Goal: Book appointment/travel/reservation

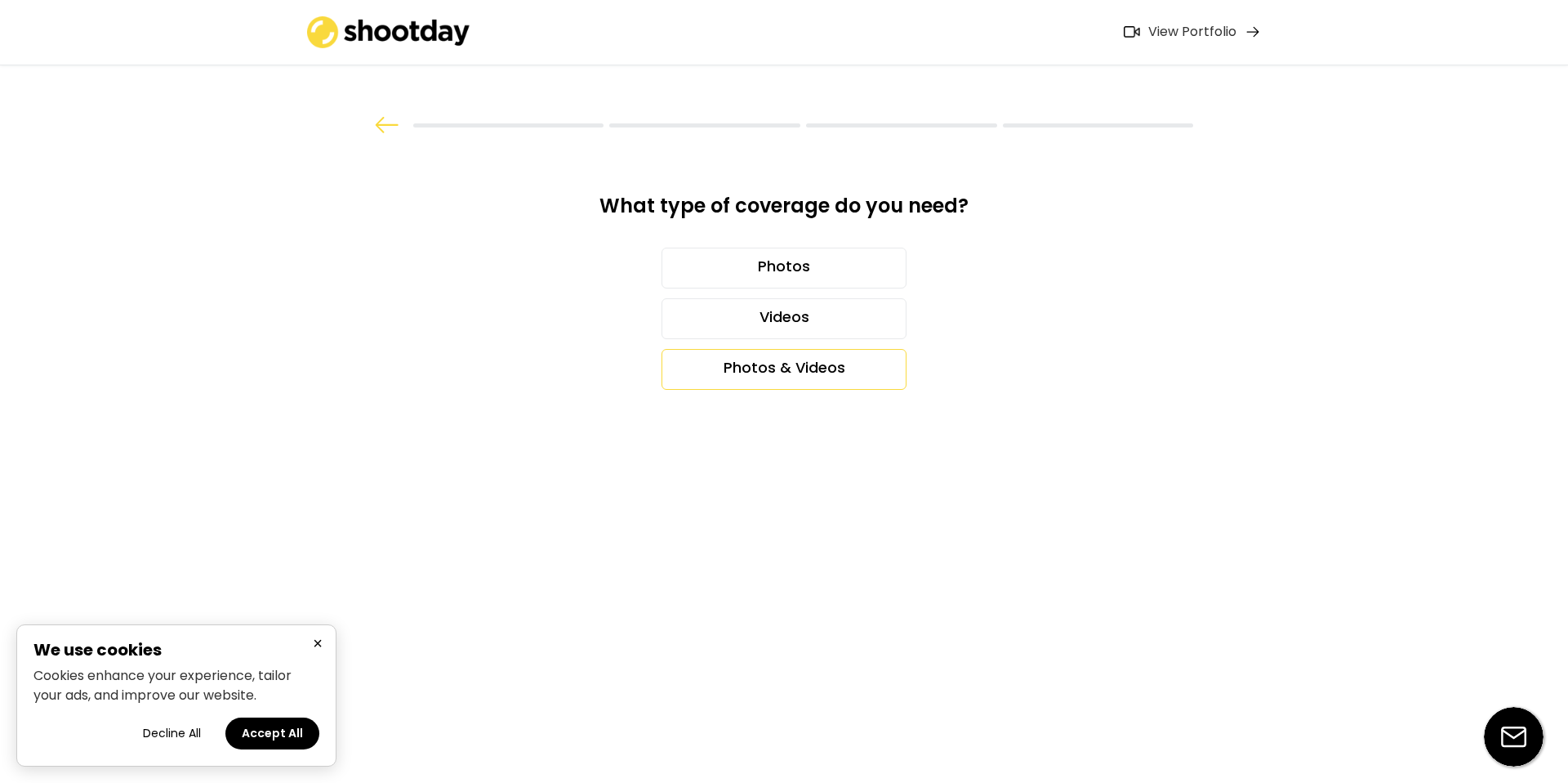
click at [780, 365] on div "Photos & Videos" at bounding box center [784, 370] width 245 height 41
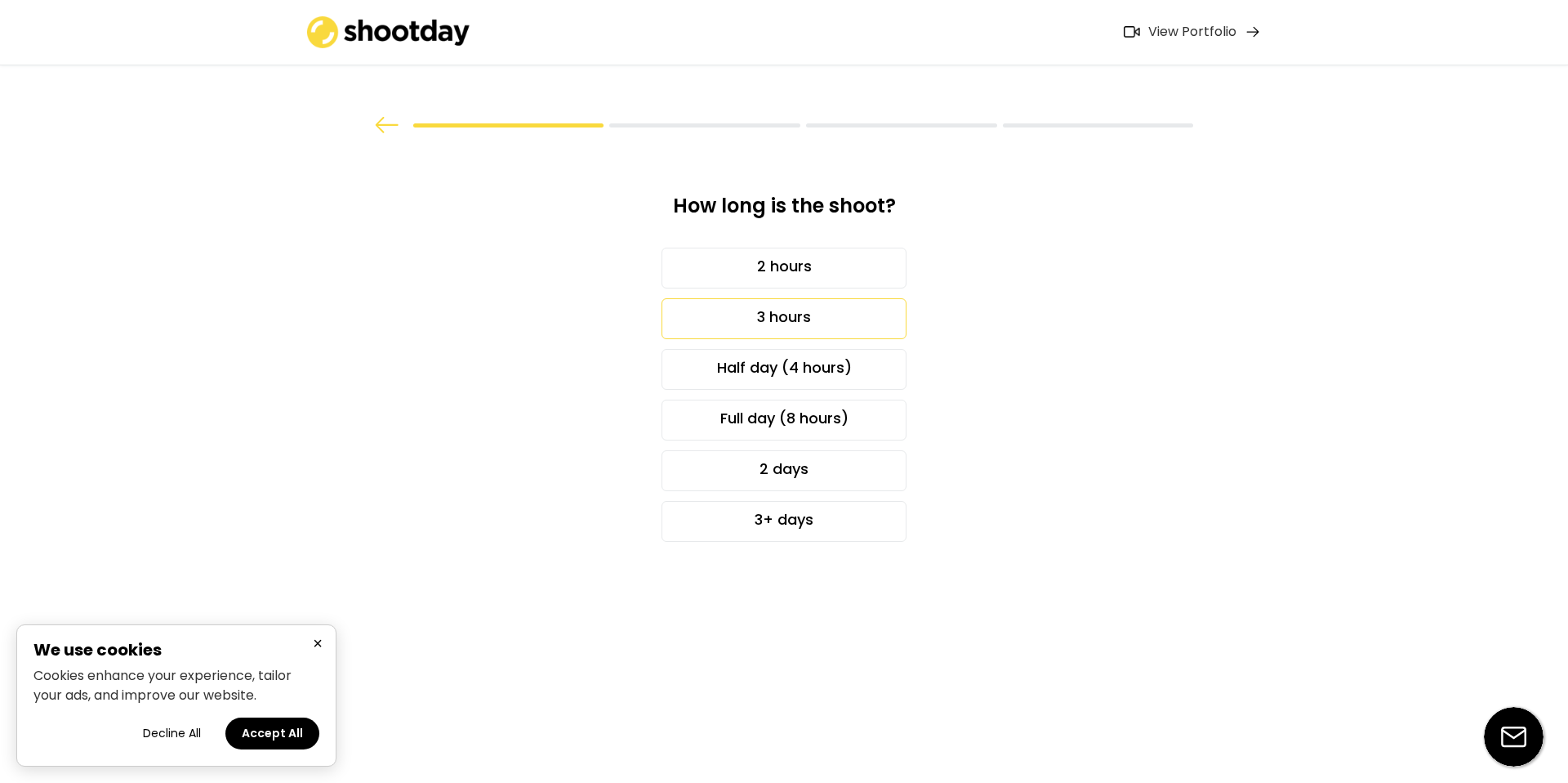
click at [869, 309] on div "3 hours" at bounding box center [784, 319] width 245 height 41
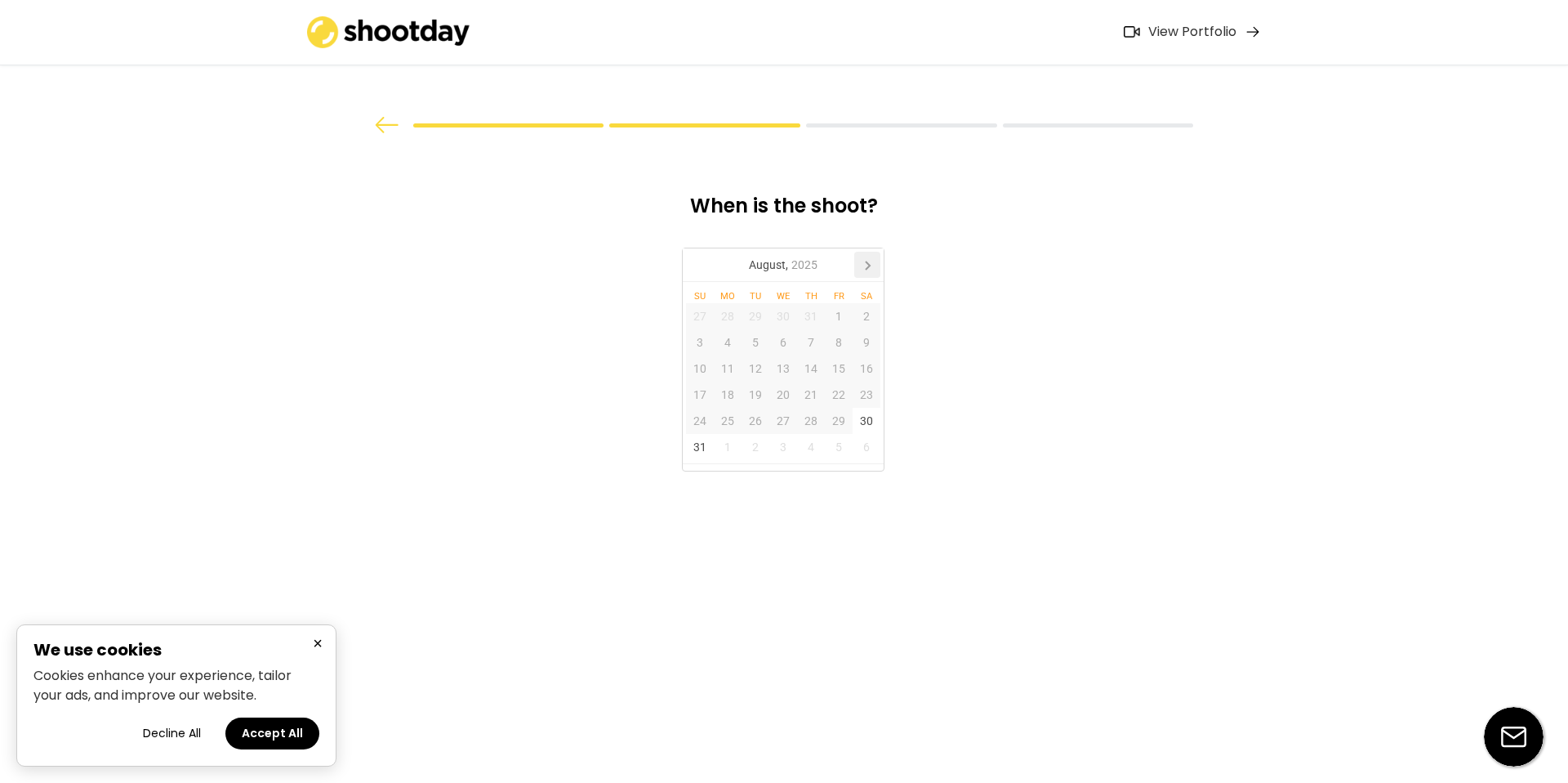
click at [870, 271] on icon at bounding box center [867, 264] width 26 height 26
click at [810, 367] on div "18" at bounding box center [810, 368] width 28 height 26
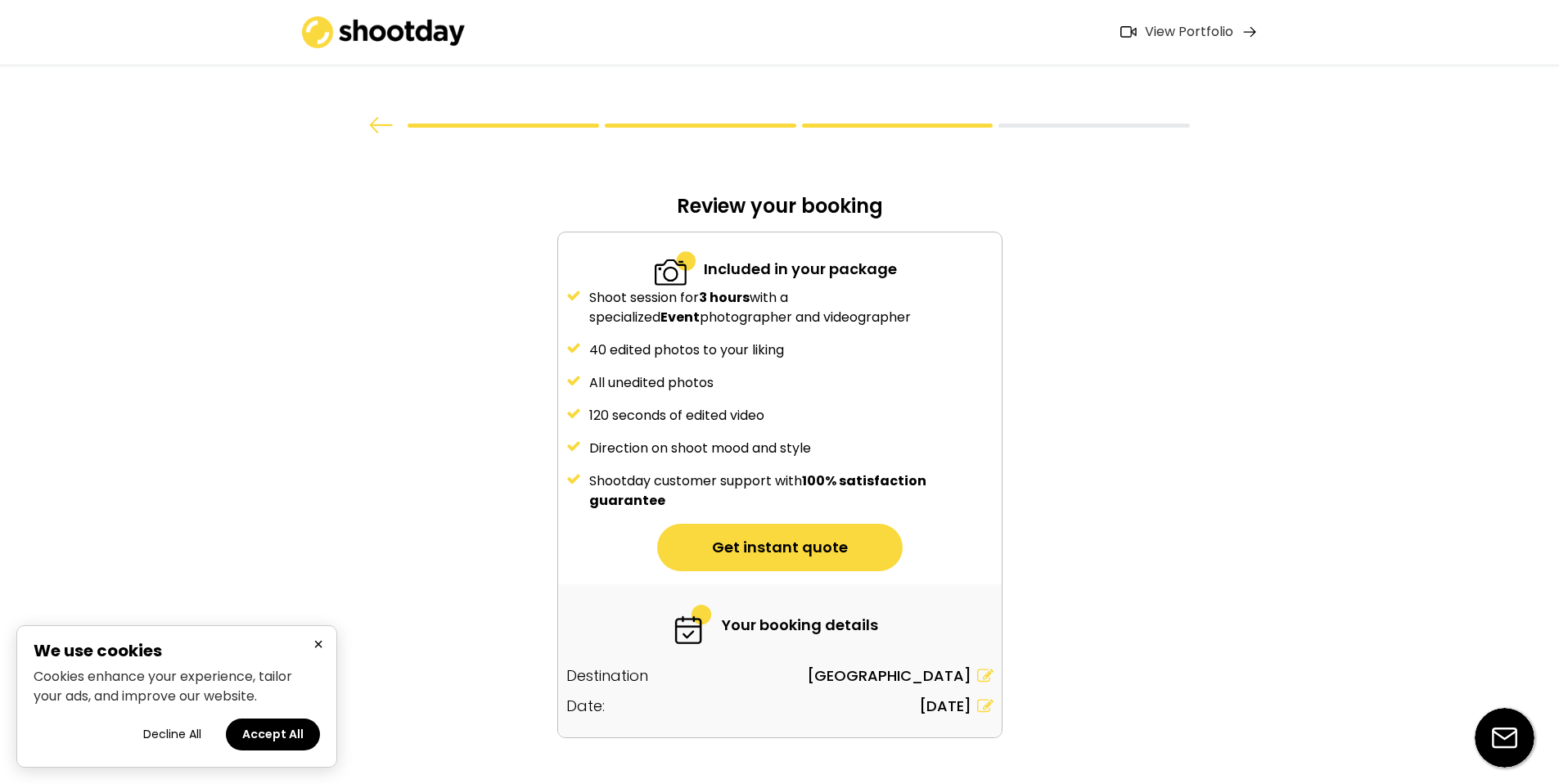
click at [789, 552] on button "Get instant quote" at bounding box center [780, 547] width 246 height 47
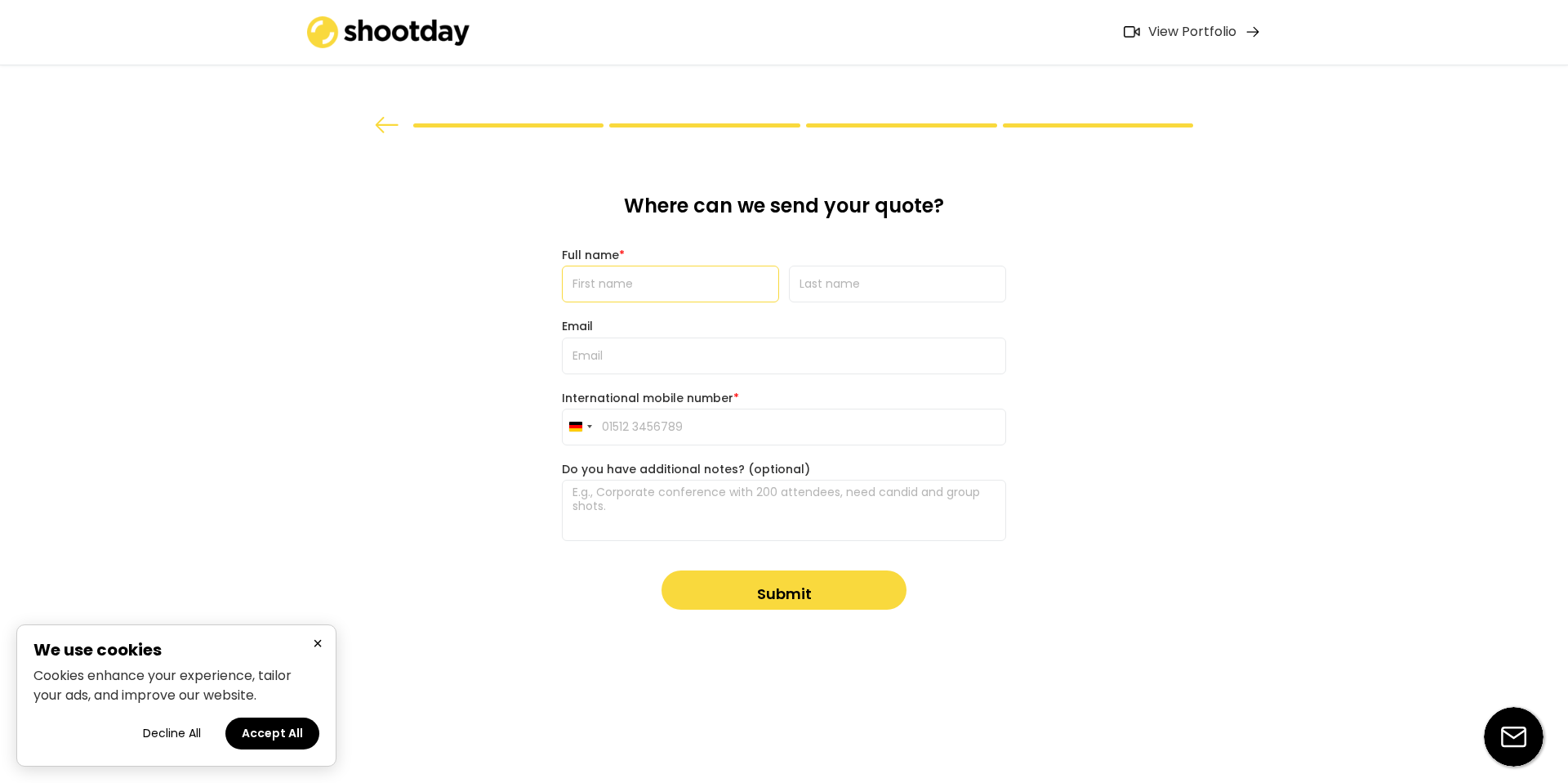
click at [586, 289] on input "input" at bounding box center [670, 284] width 217 height 37
type input "[PERSON_NAME]"
click at [830, 281] on input "input" at bounding box center [897, 284] width 217 height 37
type input "Tikhonova"
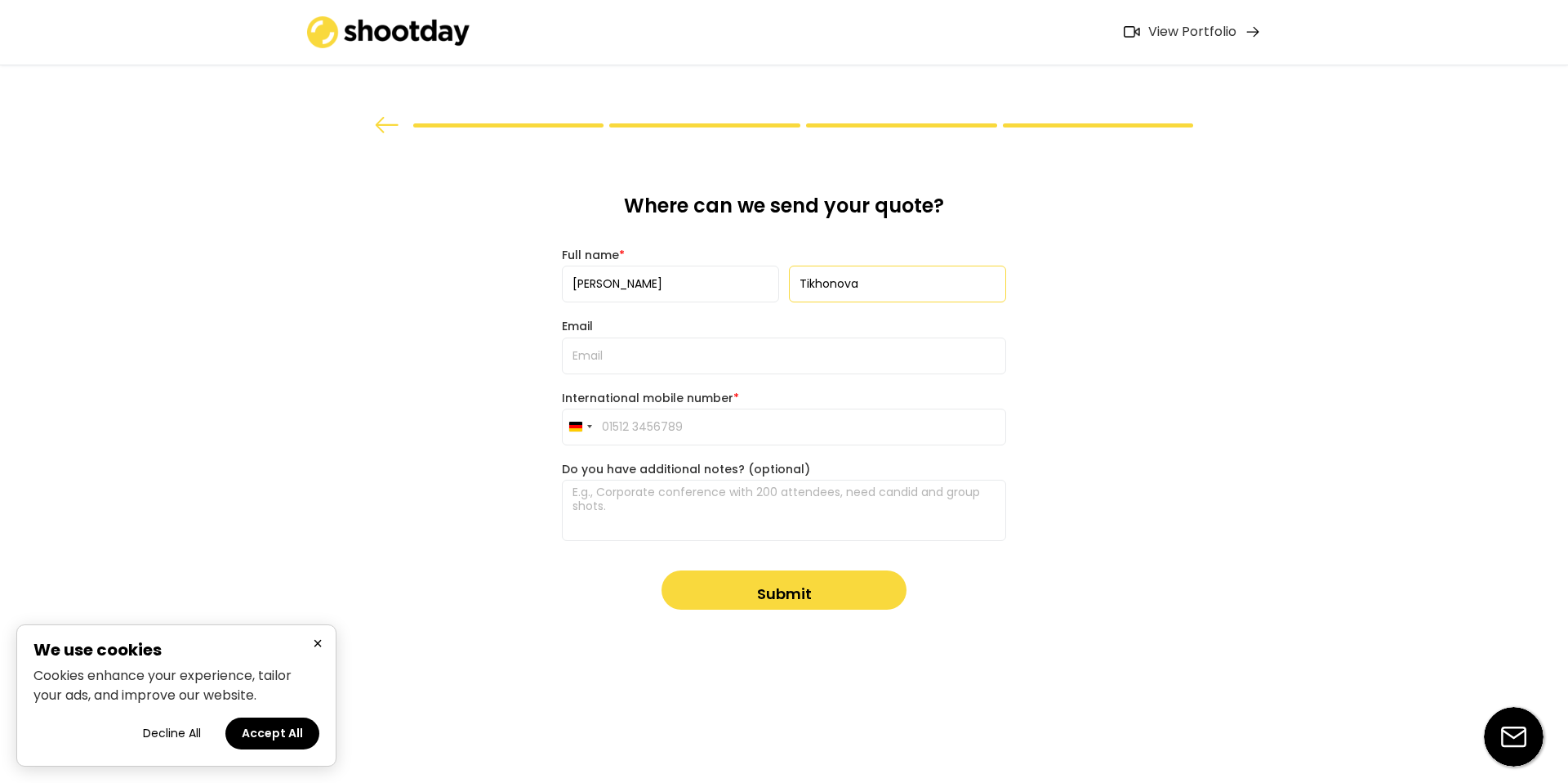
click at [770, 356] on input "email" at bounding box center [784, 355] width 445 height 37
type input "[PERSON_NAME][EMAIL_ADDRESS][PERSON_NAME][DOMAIN_NAME]"
click at [790, 424] on input "tel" at bounding box center [784, 427] width 445 height 37
click at [803, 583] on button "Submit" at bounding box center [784, 590] width 245 height 39
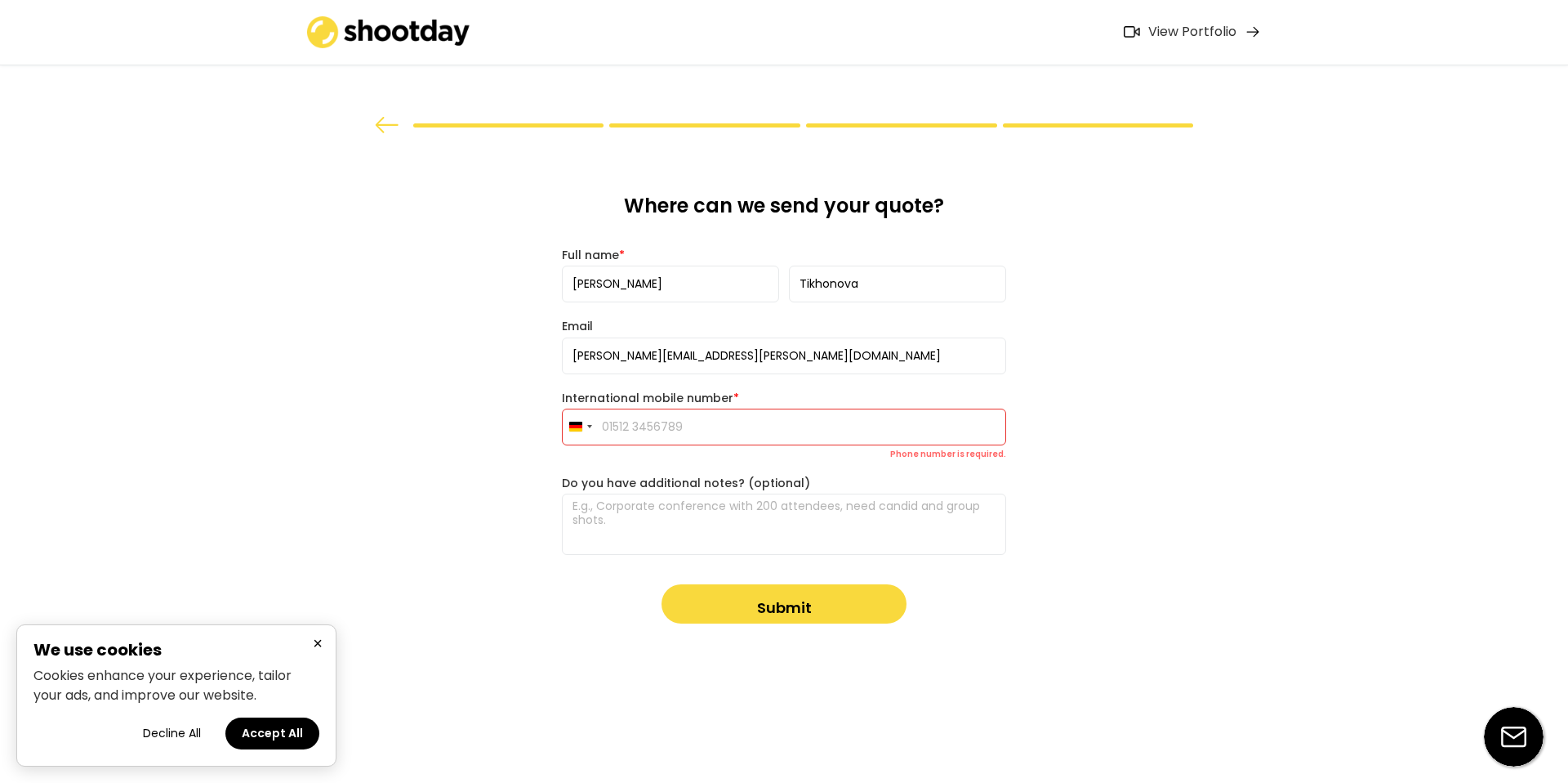
click at [394, 122] on img at bounding box center [386, 125] width 24 height 16
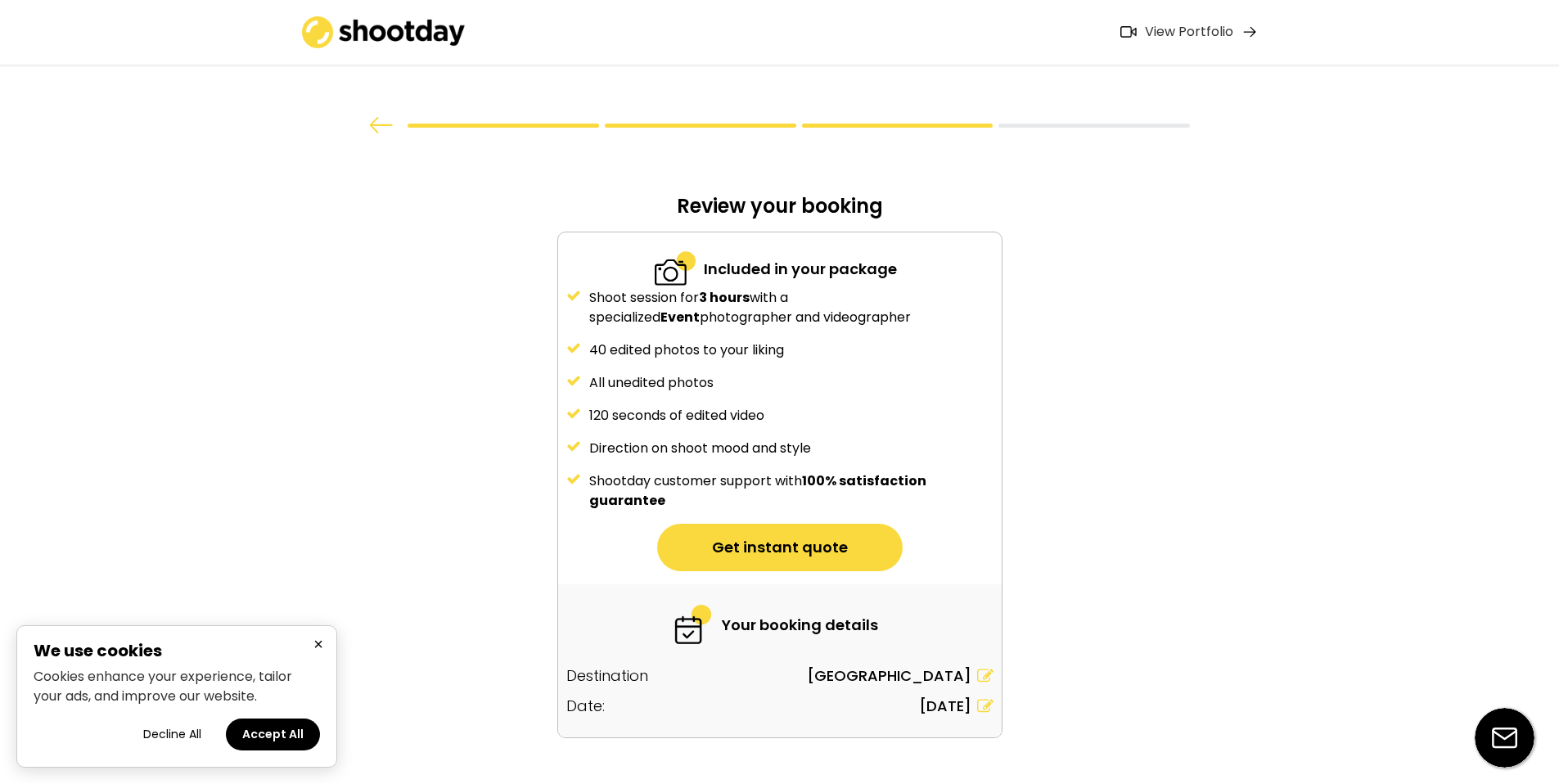
click at [394, 119] on div at bounding box center [385, 125] width 33 height 16
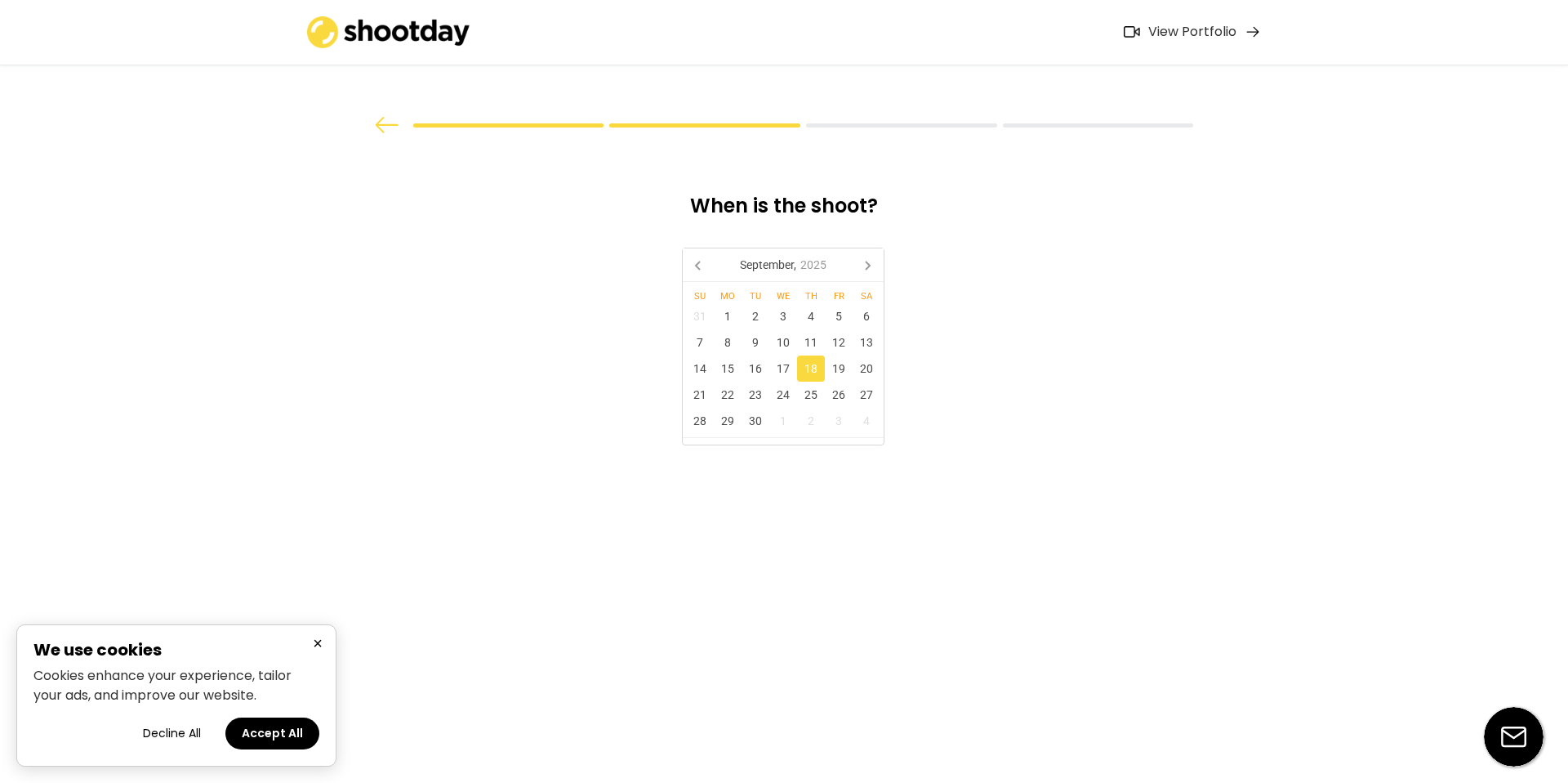
click at [388, 24] on img at bounding box center [388, 32] width 164 height 32
click at [385, 52] on div "View Portfolio" at bounding box center [784, 32] width 1568 height 65
click at [383, 47] on img at bounding box center [388, 32] width 164 height 32
click at [369, 110] on div at bounding box center [784, 68] width 980 height 136
click at [377, 118] on img at bounding box center [386, 125] width 24 height 16
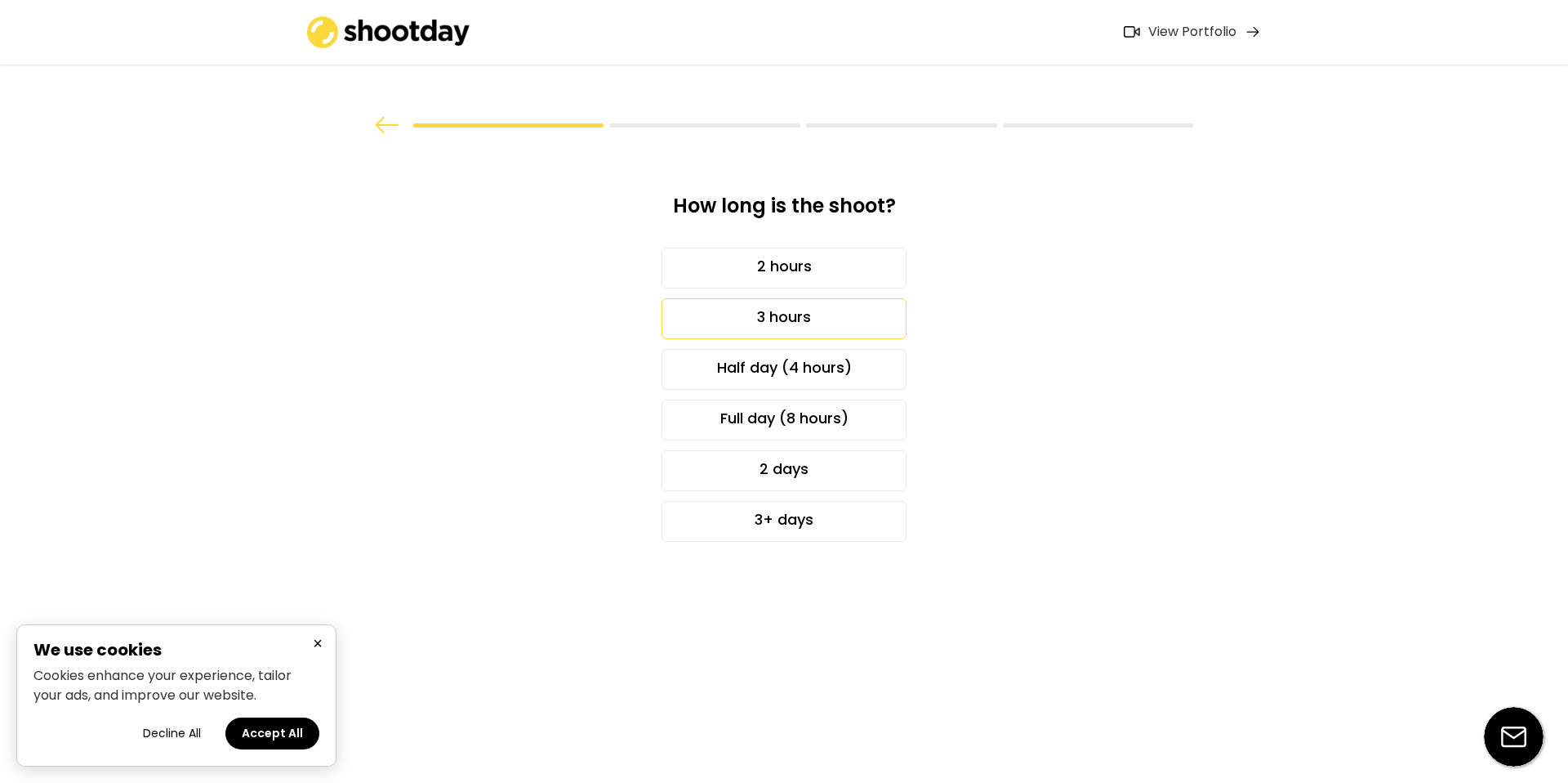
click at [377, 119] on img at bounding box center [386, 125] width 24 height 16
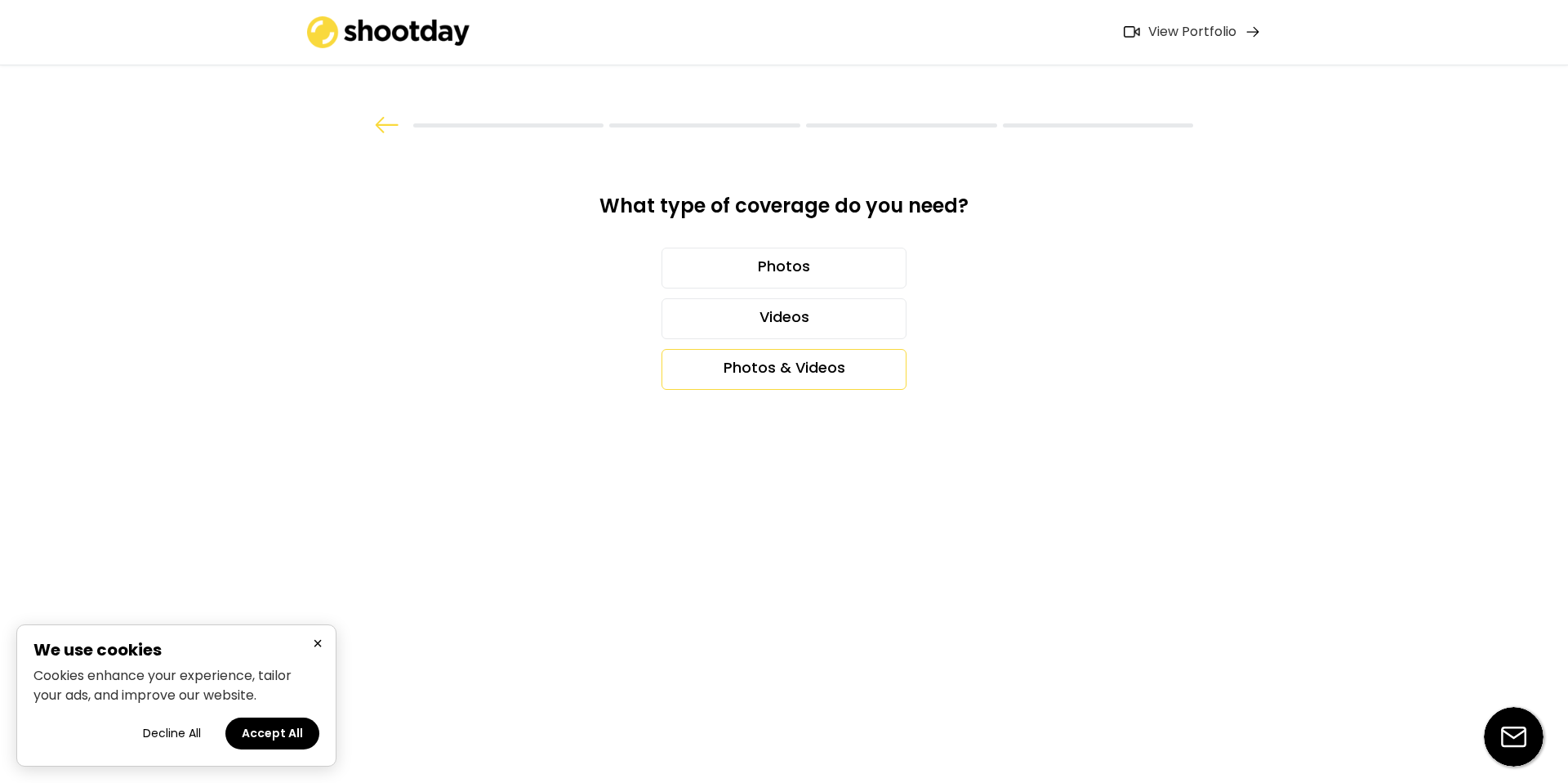
click at [377, 119] on img at bounding box center [386, 125] width 24 height 16
